Goal: Find contact information: Find contact information

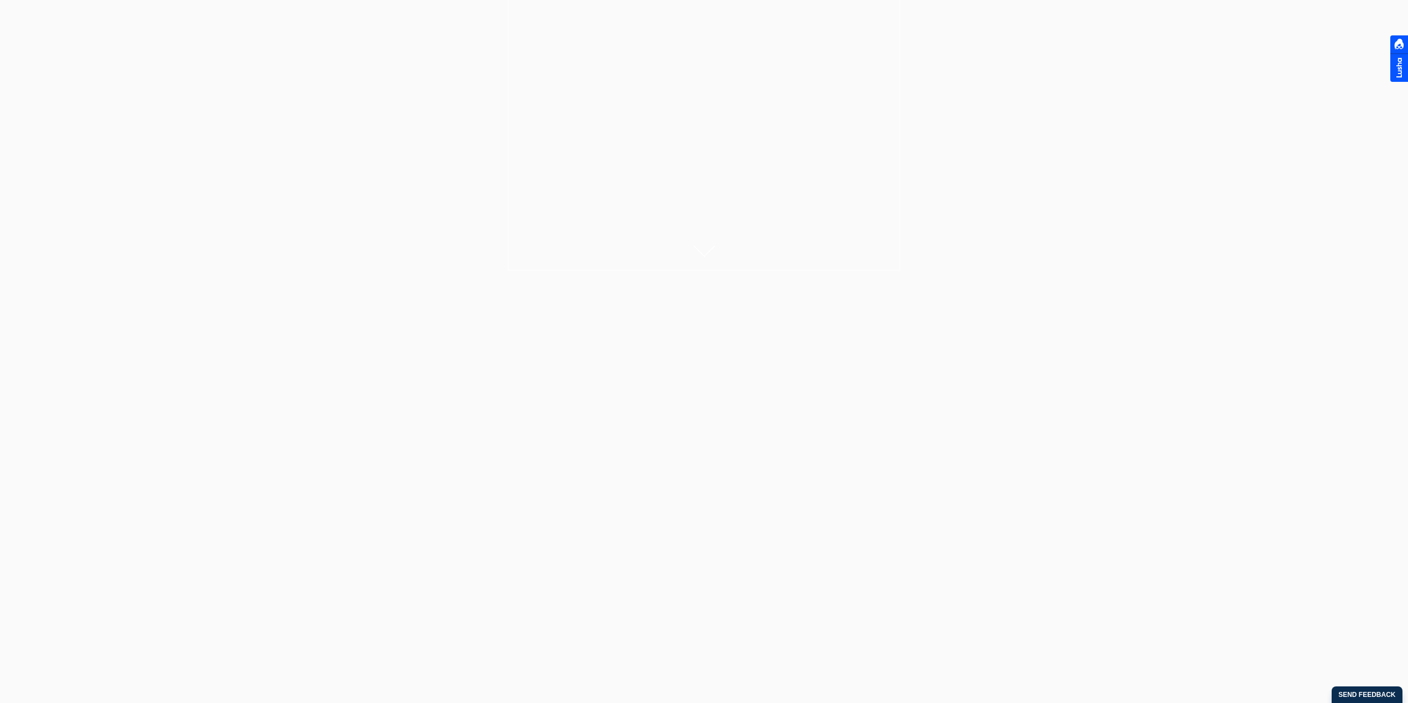
scroll to position [443, 0]
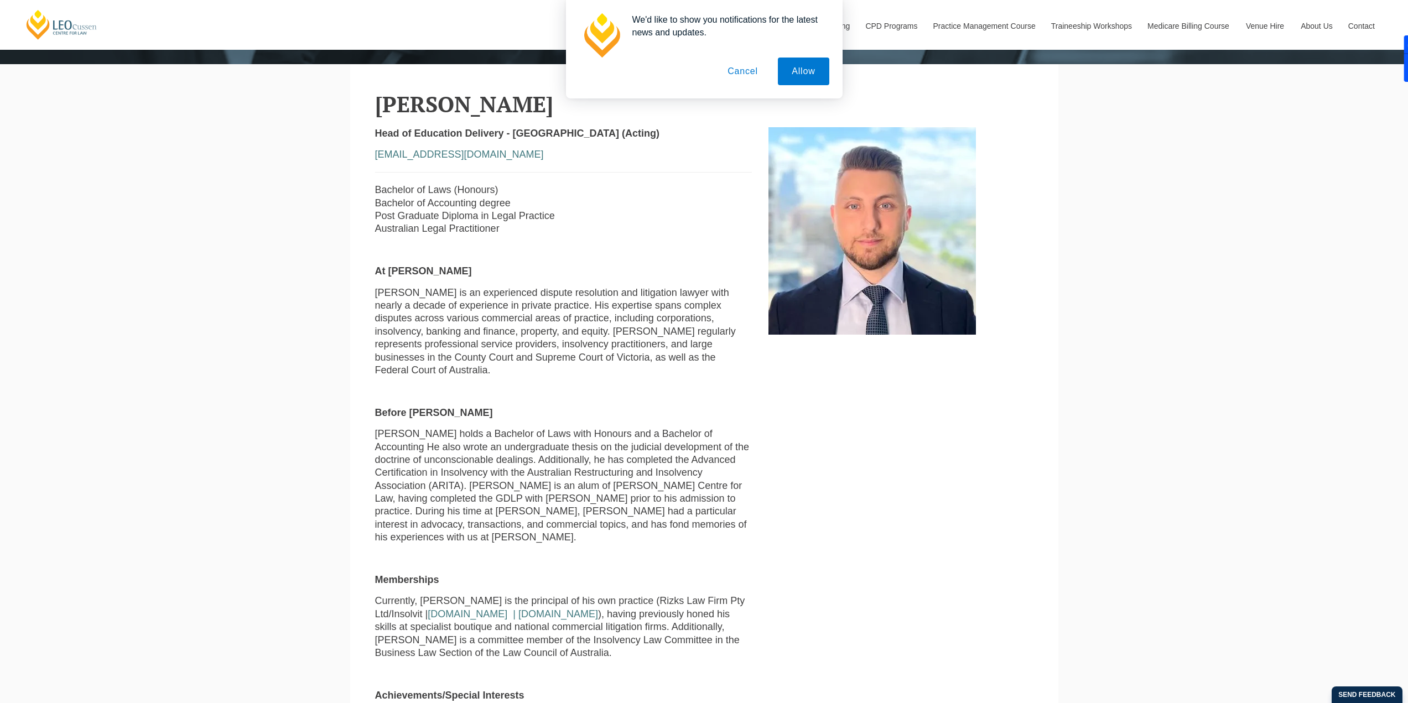
click at [736, 77] on button "Cancel" at bounding box center [743, 72] width 58 height 28
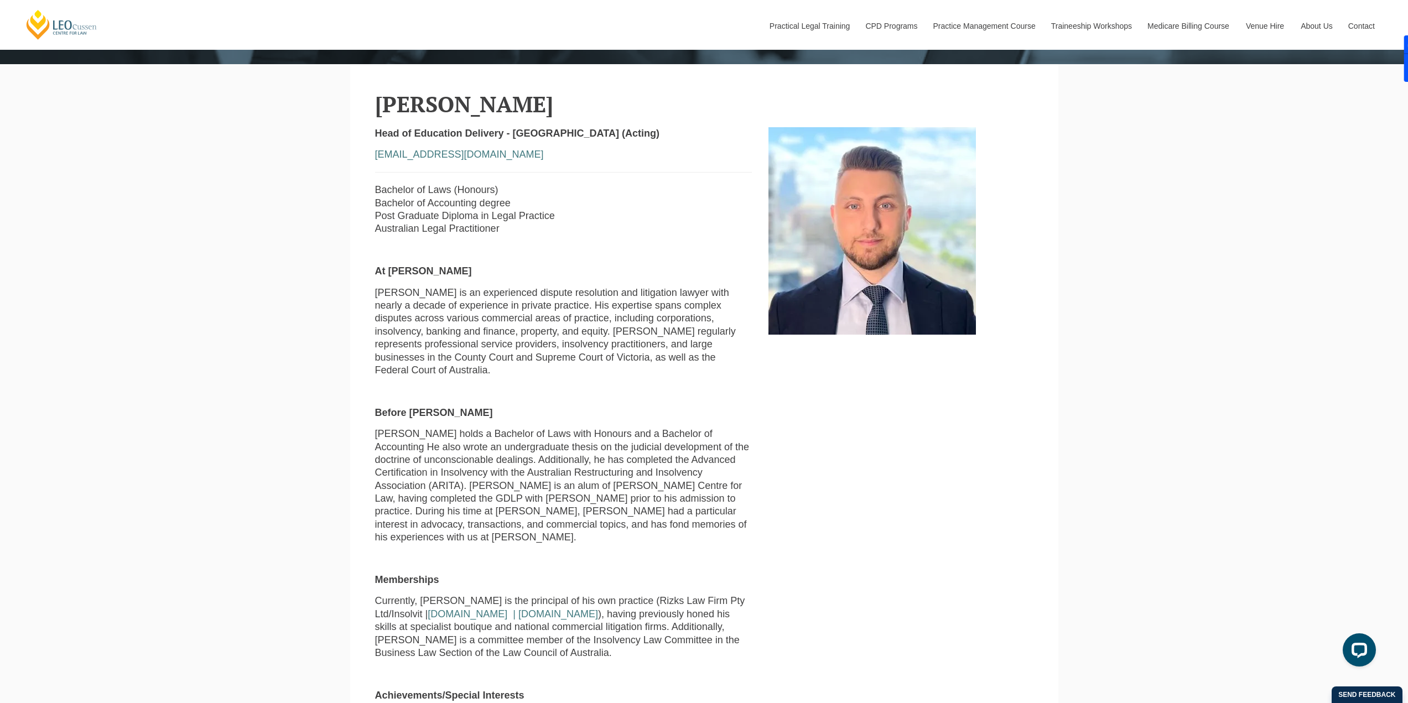
scroll to position [483, 0]
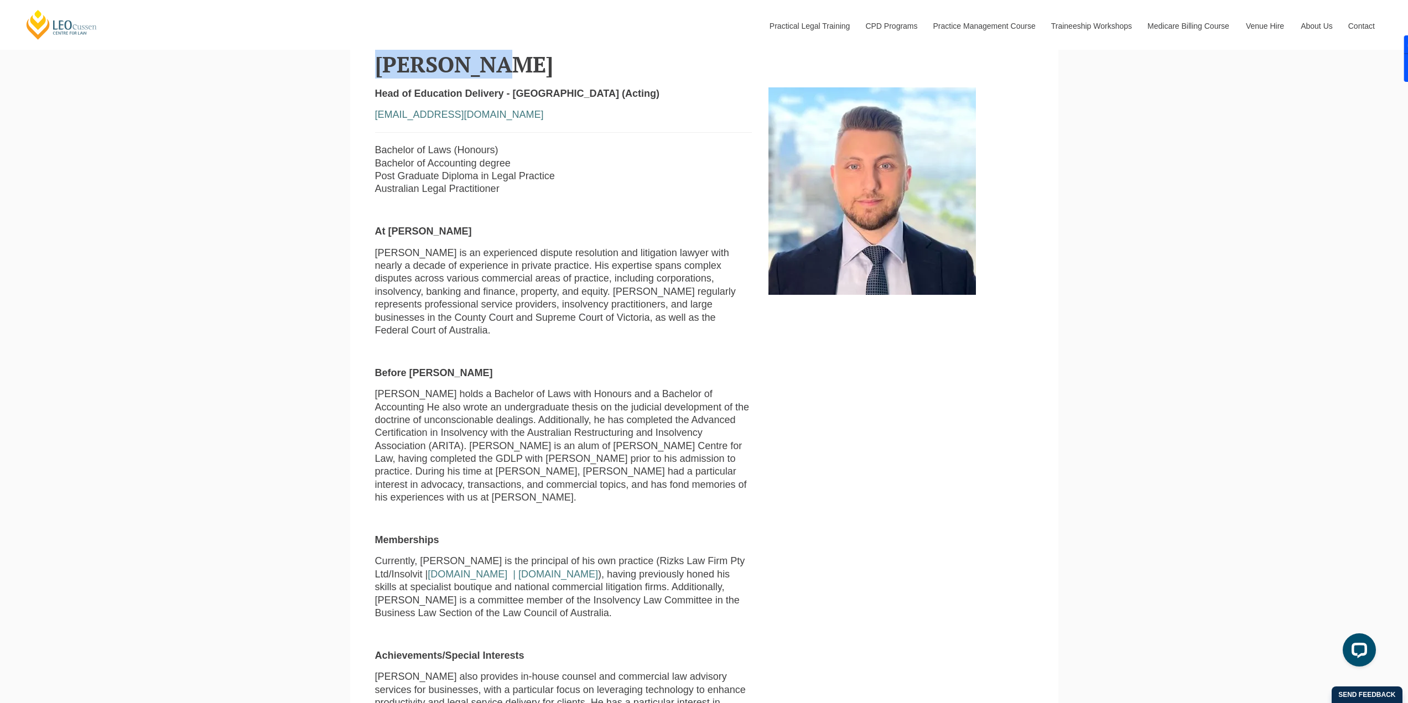
drag, startPoint x: 333, startPoint y: 54, endPoint x: 478, endPoint y: 61, distance: 145.2
click at [478, 61] on div "Leo Cussen Centre for Law Search here Practical Legal Training Our Practical Le…" at bounding box center [704, 570] width 1408 height 2106
copy h2 "[PERSON_NAME]"
